Goal: Information Seeking & Learning: Learn about a topic

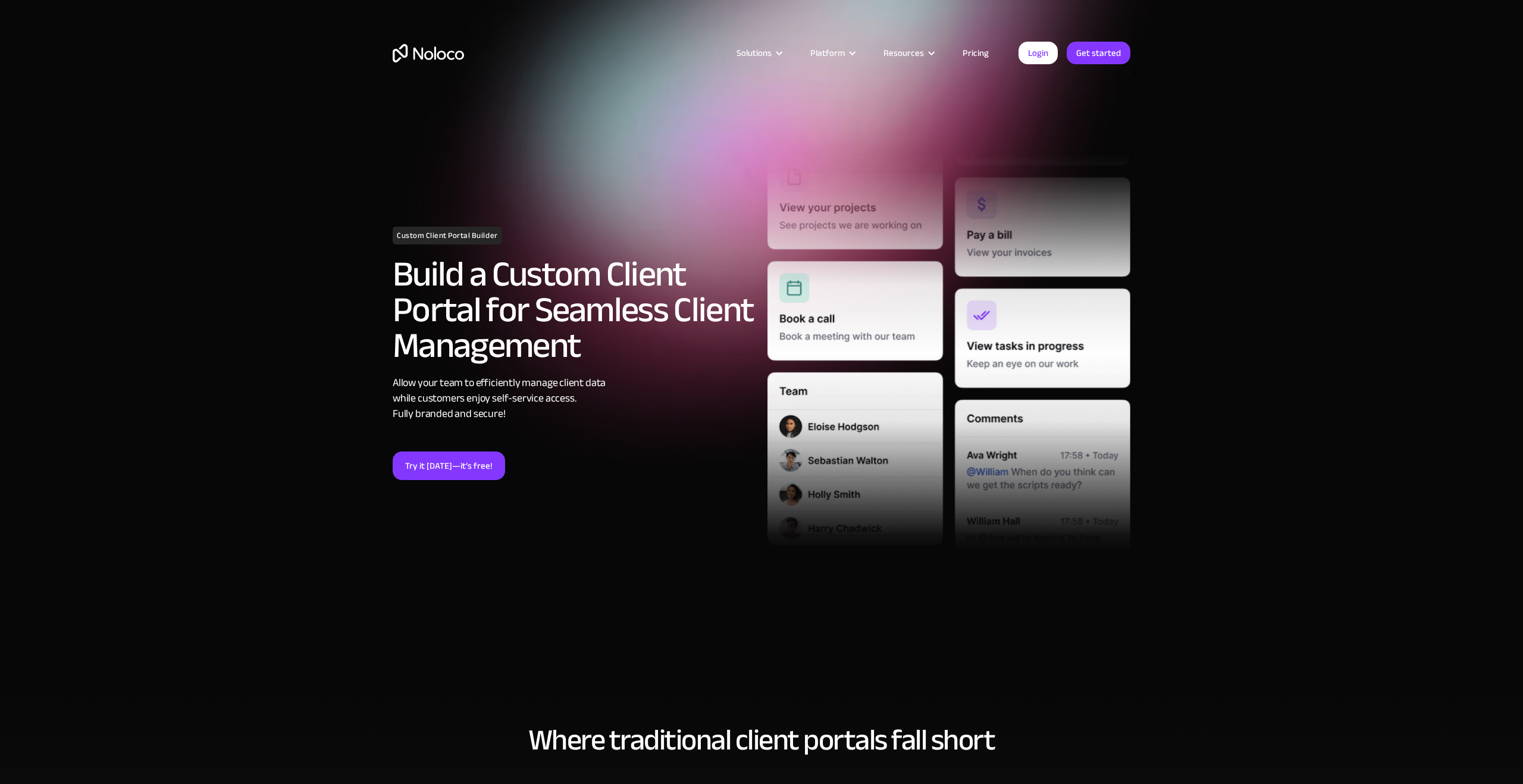
click at [975, 57] on link "Pricing" at bounding box center [976, 52] width 56 height 16
